Goal: Task Accomplishment & Management: Use online tool/utility

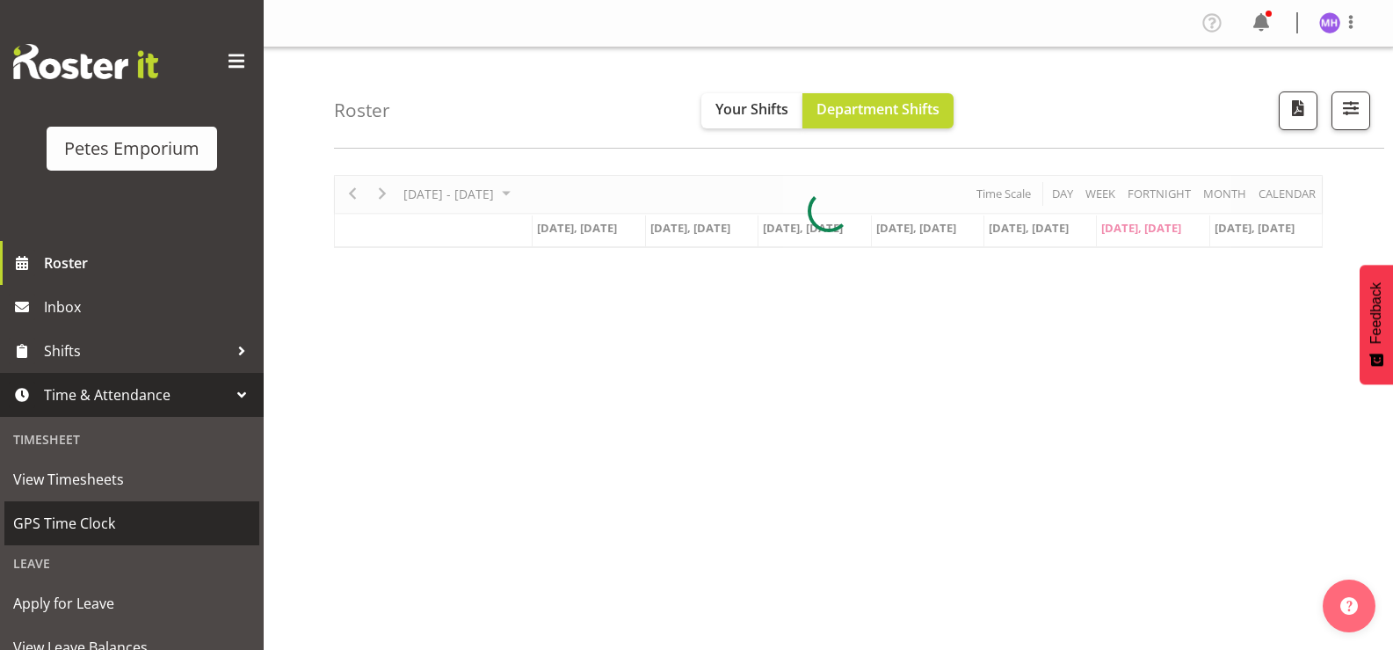
click at [124, 521] on span "GPS Time Clock" at bounding box center [131, 523] width 237 height 26
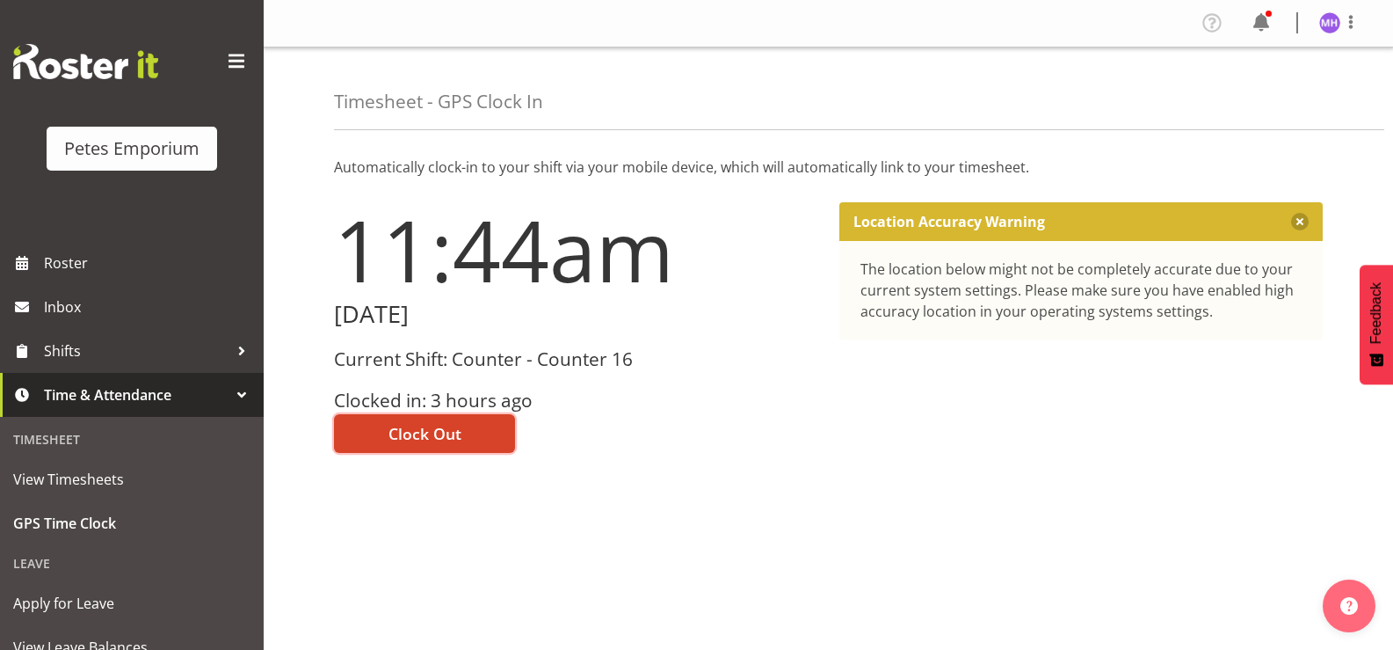
click at [393, 423] on span "Clock Out" at bounding box center [425, 433] width 73 height 23
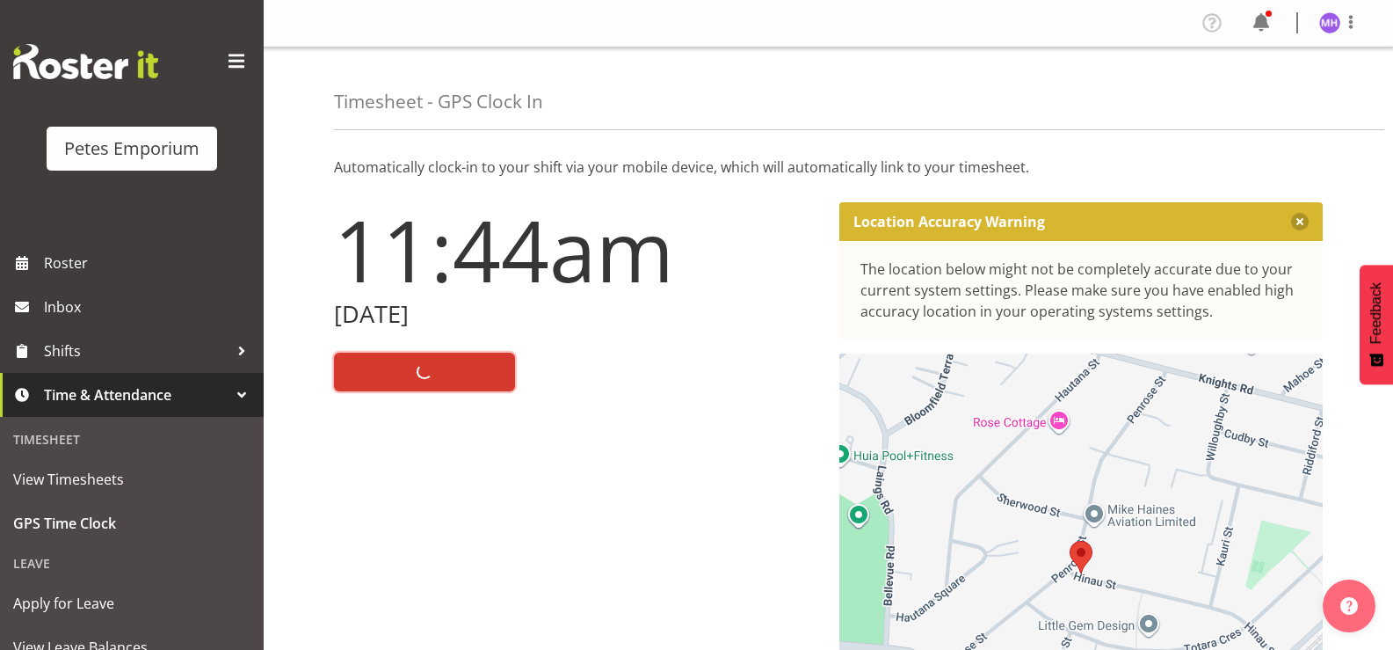
click at [1334, 14] on img at bounding box center [1329, 22] width 21 height 21
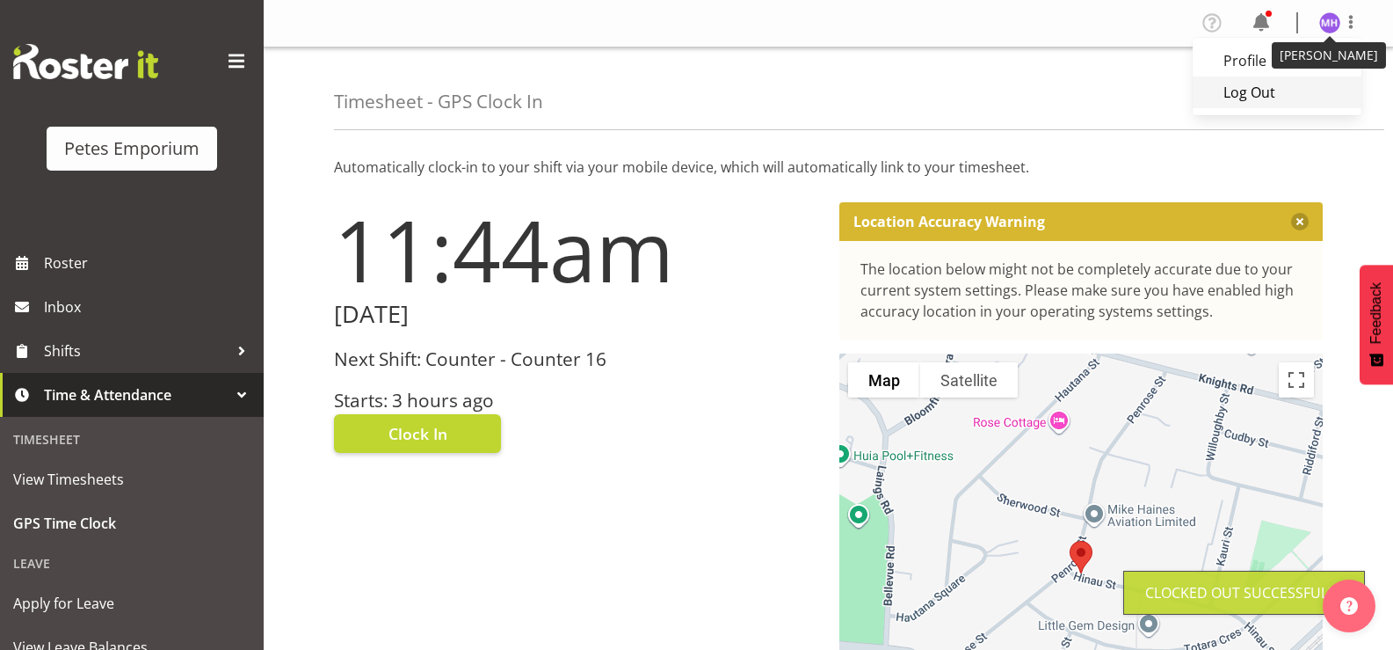
click at [1279, 86] on link "Log Out" at bounding box center [1277, 92] width 169 height 32
